Goal: Information Seeking & Learning: Learn about a topic

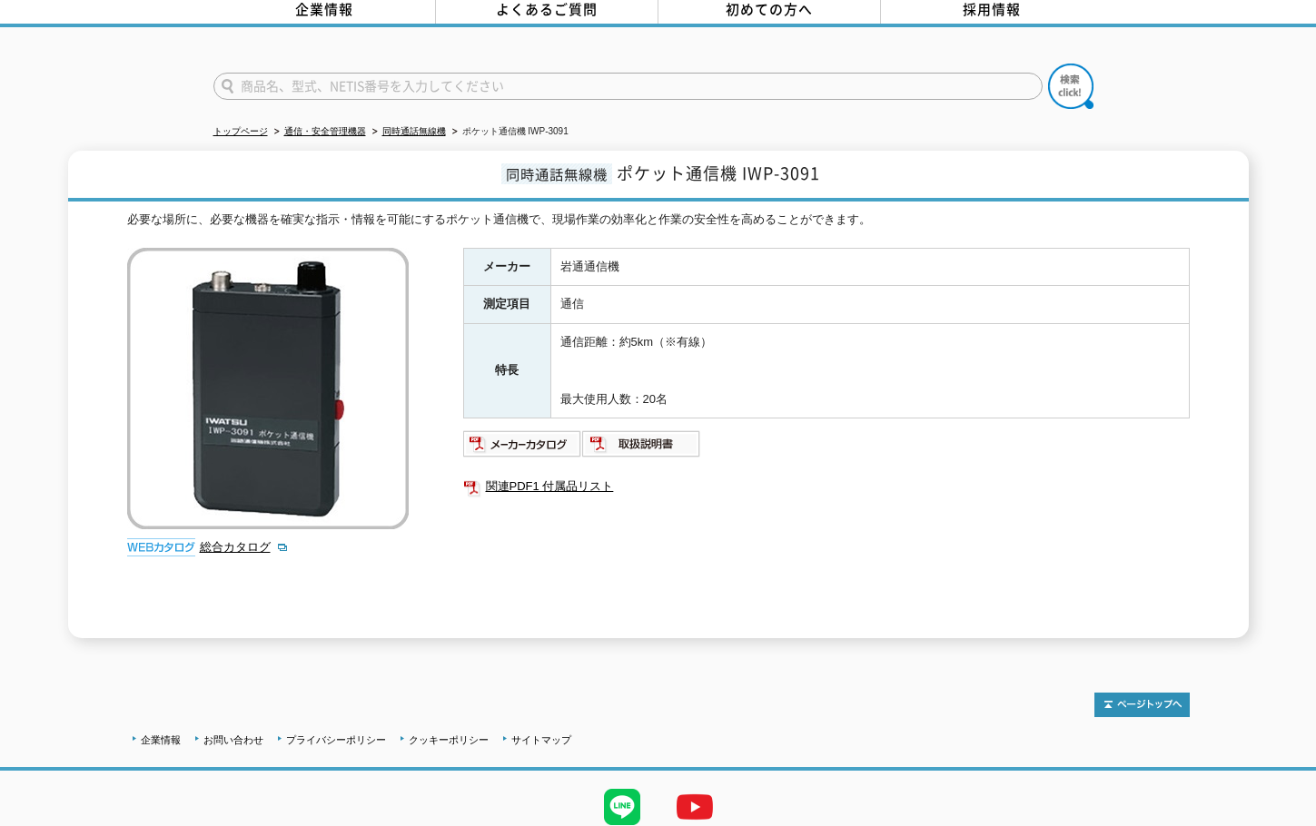
scroll to position [58, 0]
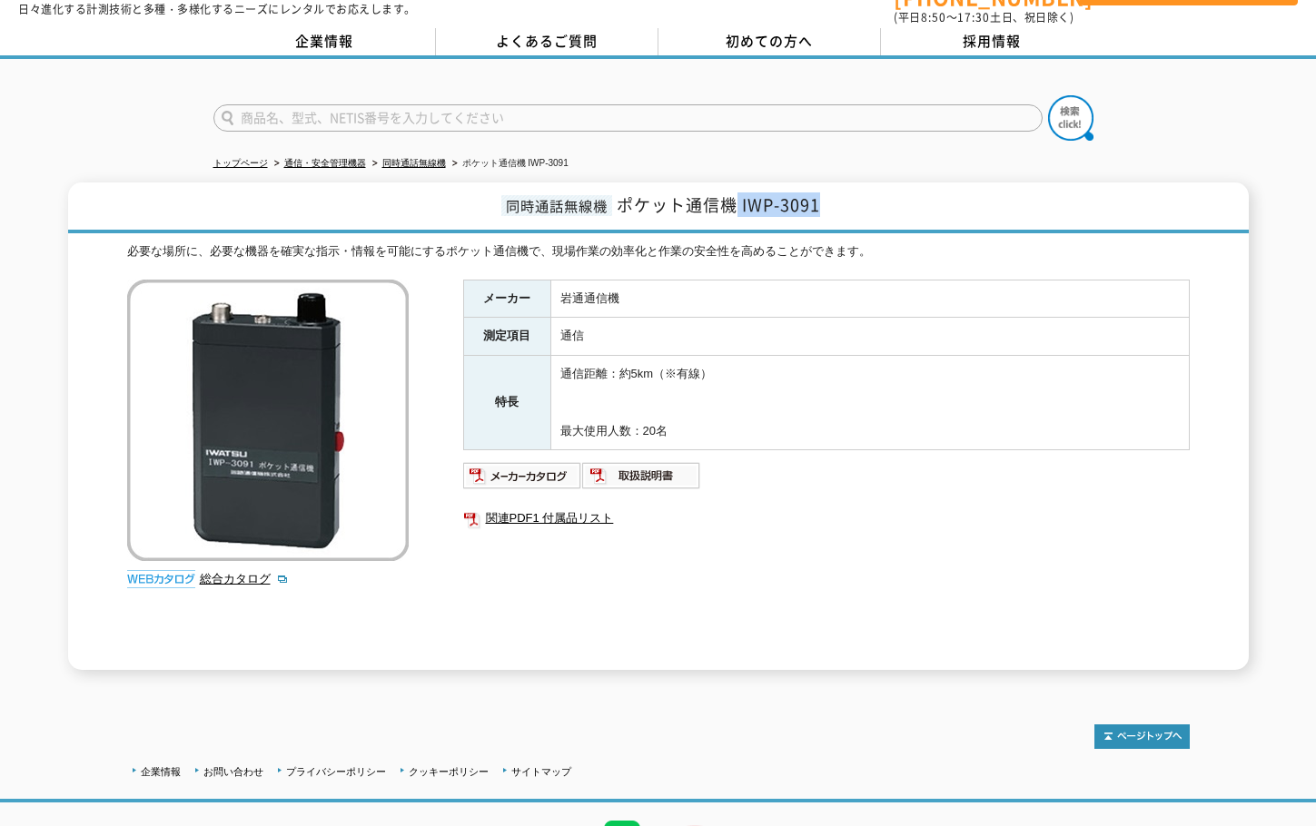
drag, startPoint x: 845, startPoint y: 193, endPoint x: 1191, endPoint y: 511, distance: 469.7
click at [739, 194] on h1 "同時通話無線機 ポケット通信機 IWP-3091" at bounding box center [658, 207] width 1180 height 51
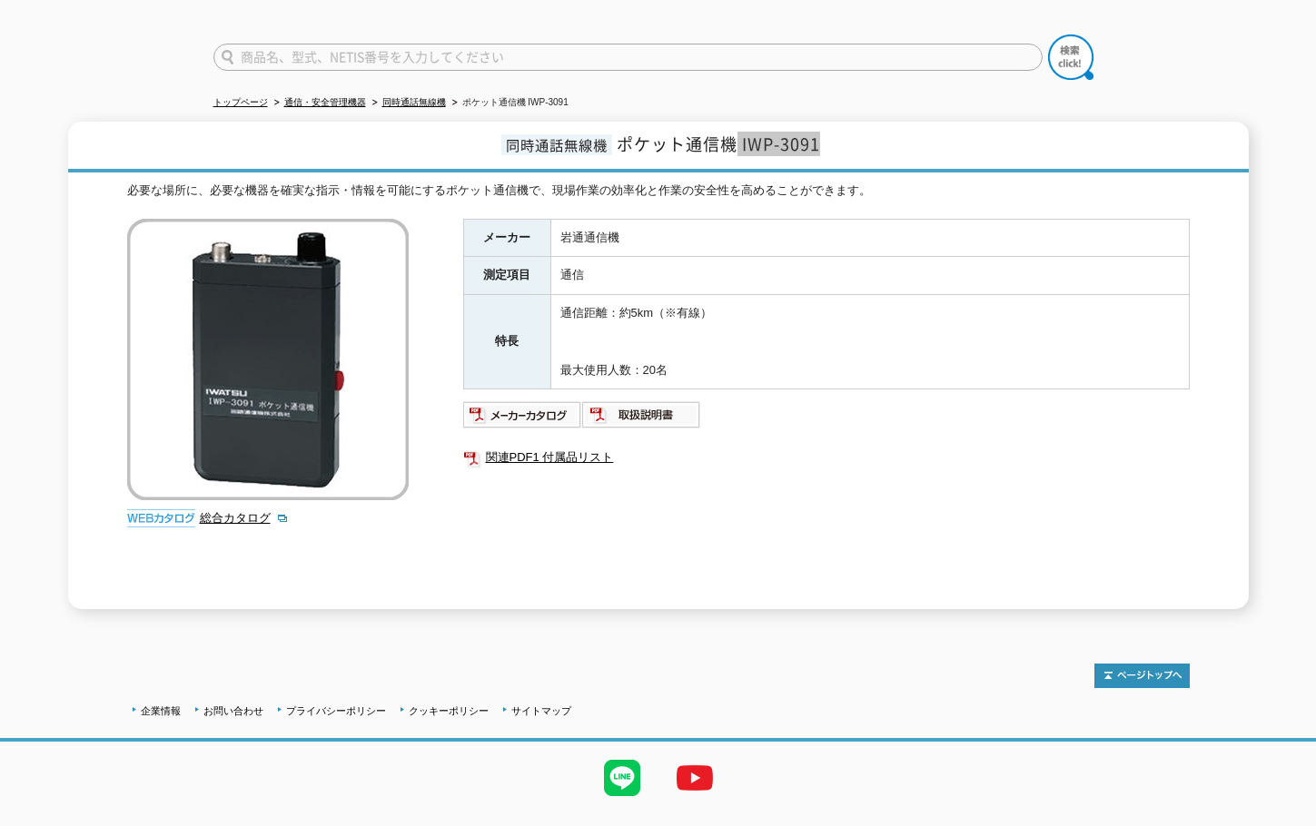
scroll to position [149, 0]
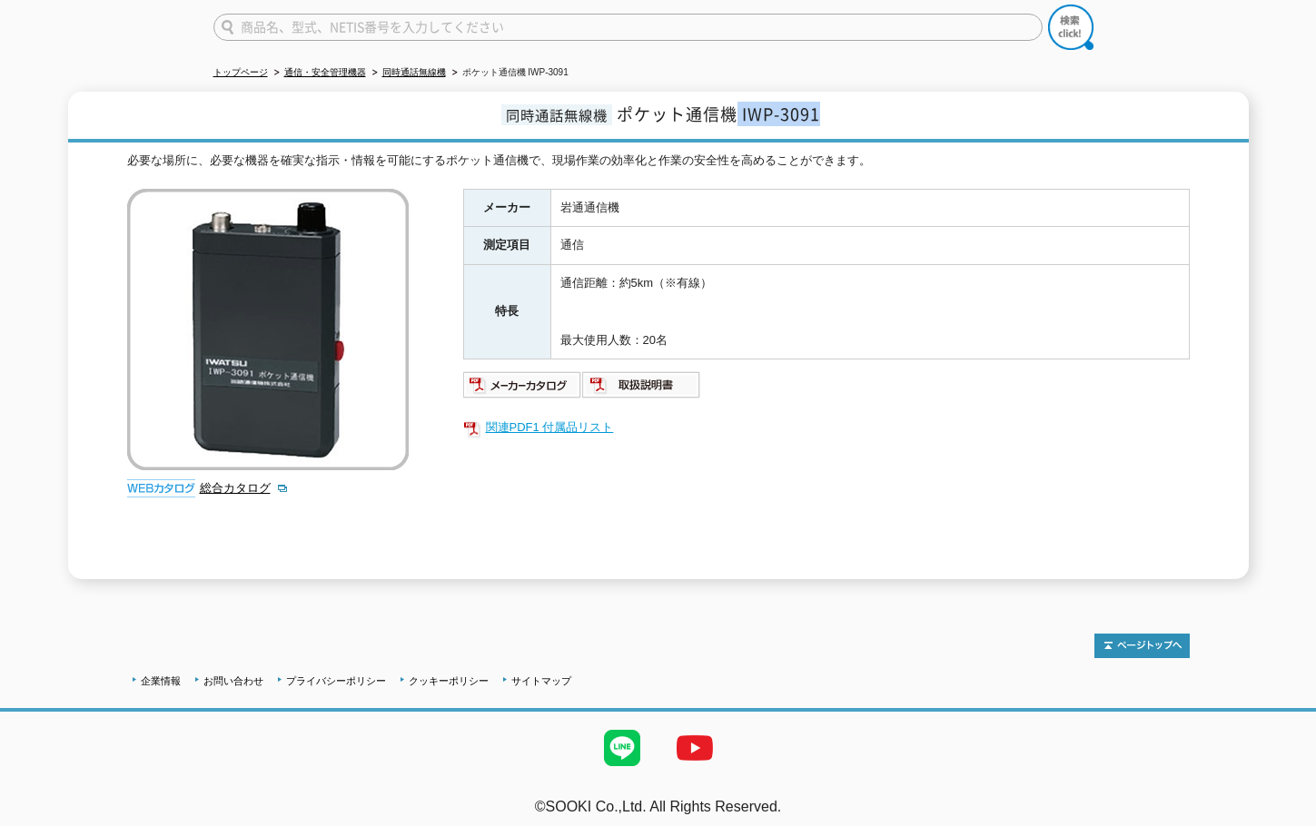
click at [508, 420] on link "関連PDF1 付属品リスト" at bounding box center [826, 428] width 726 height 24
drag, startPoint x: 903, startPoint y: 182, endPoint x: 844, endPoint y: 136, distance: 75.0
click at [902, 189] on td "岩通通信機" at bounding box center [869, 208] width 638 height 38
drag, startPoint x: 800, startPoint y: 108, endPoint x: 736, endPoint y: 108, distance: 63.6
click at [736, 108] on h1 "同時通話無線機 ポケット通信機 IWP-3091" at bounding box center [658, 117] width 1180 height 51
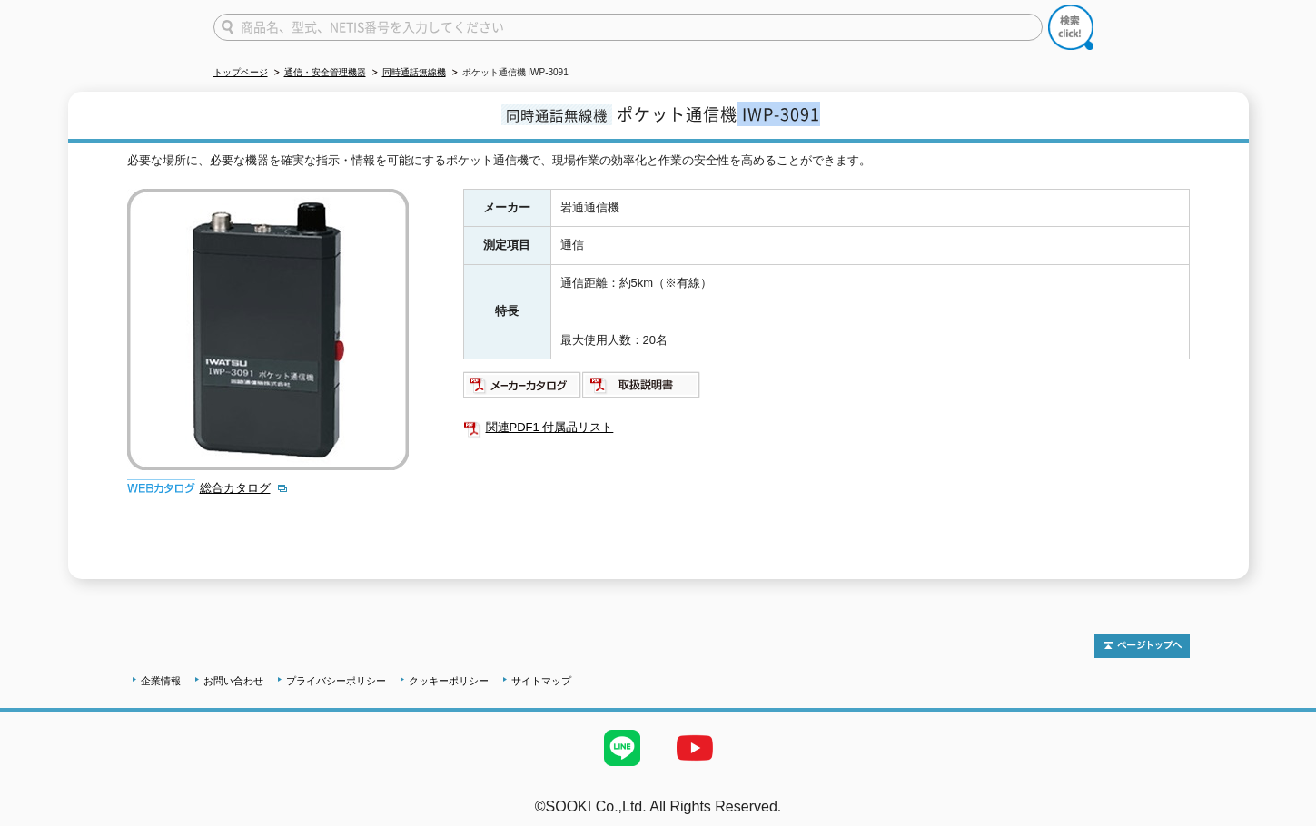
copy span "IWP-3091"
drag, startPoint x: 807, startPoint y: 175, endPoint x: 833, endPoint y: 122, distance: 59.7
click at [809, 173] on div "必要な場所に、必要な機器を確実な指示・情報を可能にするポケット通信機で、現場作業の効率化と作業の安全性を高めることができます。 総合カタログ メーカー [PE…" at bounding box center [658, 366] width 1062 height 428
drag, startPoint x: 816, startPoint y: 104, endPoint x: 447, endPoint y: 5, distance: 382.3
click at [611, 101] on h1 "同時通話無線機 ポケット通信機 IWP-3091" at bounding box center [658, 117] width 1180 height 51
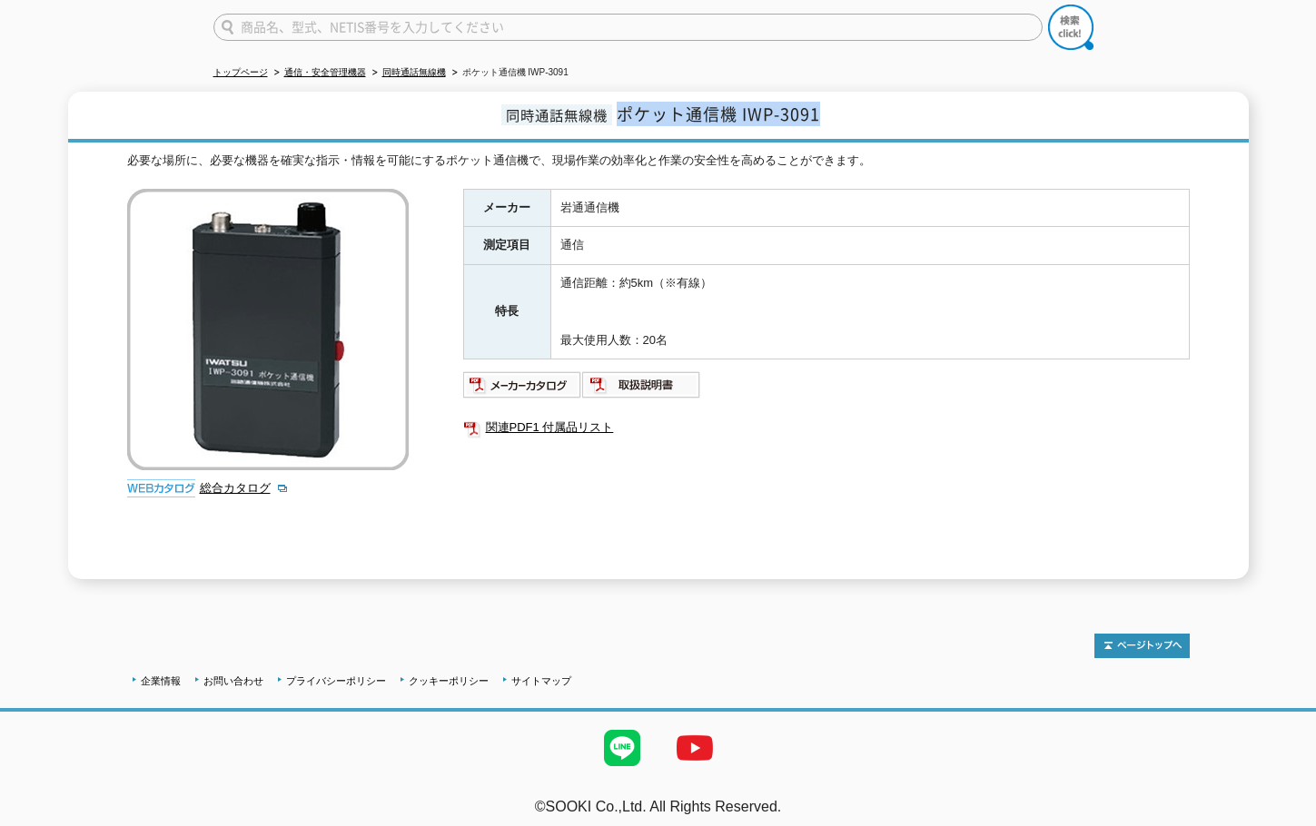
copy span "ポケット通信機 IWP-3091"
